Goal: Navigation & Orientation: Find specific page/section

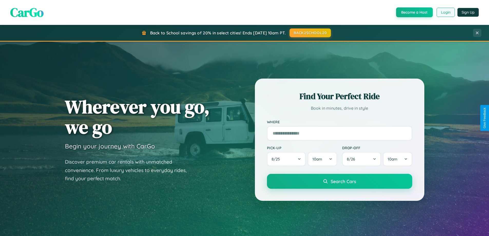
click at [445, 12] on button "Login" at bounding box center [445, 12] width 18 height 9
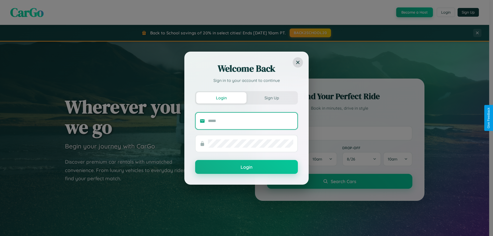
click at [250, 121] on input "text" at bounding box center [250, 121] width 85 height 8
type input "**********"
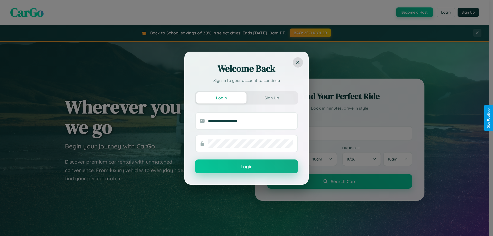
click at [246, 167] on button "Login" at bounding box center [246, 166] width 103 height 14
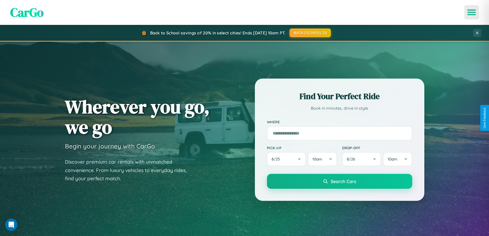
click at [471, 12] on icon "Open menu" at bounding box center [471, 12] width 7 height 5
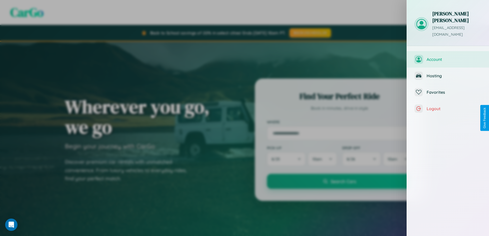
click at [448, 57] on span "Account" at bounding box center [453, 59] width 55 height 5
